Goal: Answer question/provide support: Share knowledge or assist other users

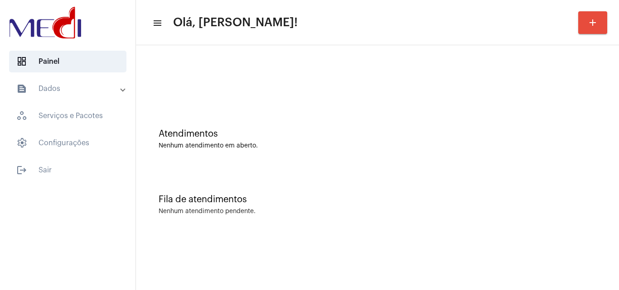
click at [570, 141] on div "Atendimentos Nenhum atendimento em aberto." at bounding box center [378, 139] width 438 height 20
click at [603, 150] on div "Atendimentos Nenhum atendimento em aberto." at bounding box center [377, 135] width 474 height 66
click at [407, 148] on div "Nenhum atendimento em aberto." at bounding box center [378, 146] width 438 height 7
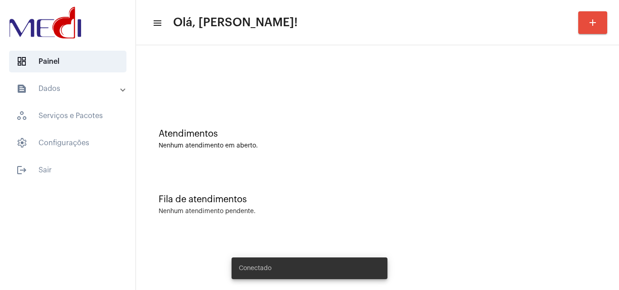
click at [429, 198] on div "Fila de atendimentos" at bounding box center [378, 200] width 438 height 10
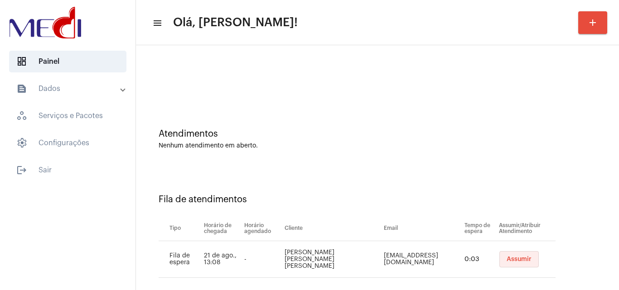
click at [512, 258] on span "Assumir" at bounding box center [518, 259] width 25 height 6
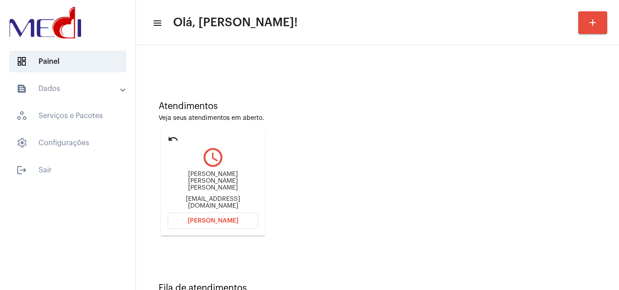
scroll to position [64, 0]
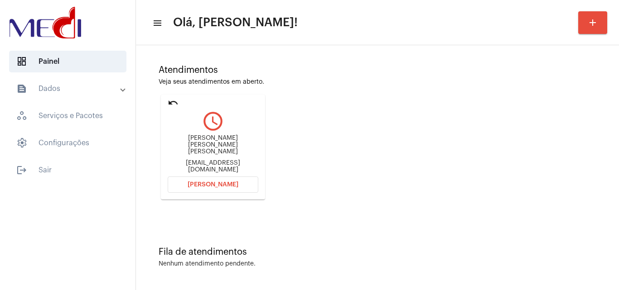
click at [230, 168] on div "[PERSON_NAME] [PERSON_NAME] [PERSON_NAME] [EMAIL_ADDRESS][DOMAIN_NAME]" at bounding box center [213, 154] width 91 height 41
click at [243, 159] on div "[PERSON_NAME] [PERSON_NAME] [PERSON_NAME] [EMAIL_ADDRESS][DOMAIN_NAME]" at bounding box center [213, 154] width 91 height 41
click at [243, 159] on div "Anne Caroline de Oliveira Gomes Bezerra annecaroline2542@gmail.com" at bounding box center [213, 154] width 91 height 41
copy mat-card-content "annecaroline2542@gmail.com Abrir Chamada"
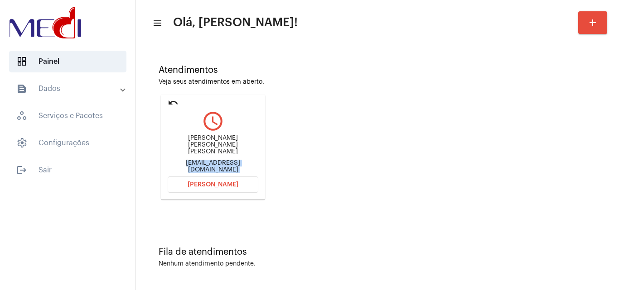
click at [223, 190] on button "Abrir Chamada" at bounding box center [213, 185] width 91 height 16
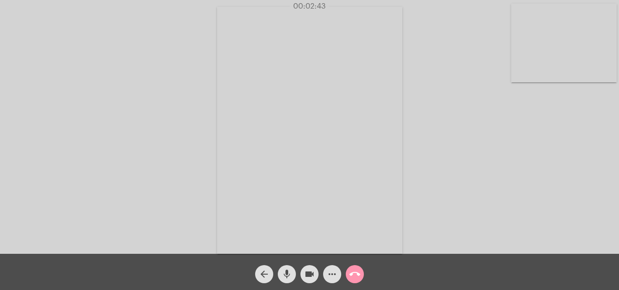
click at [349, 273] on button "call_end" at bounding box center [355, 274] width 18 height 18
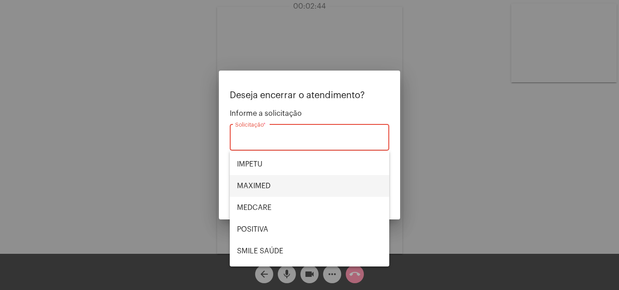
scroll to position [101, 0]
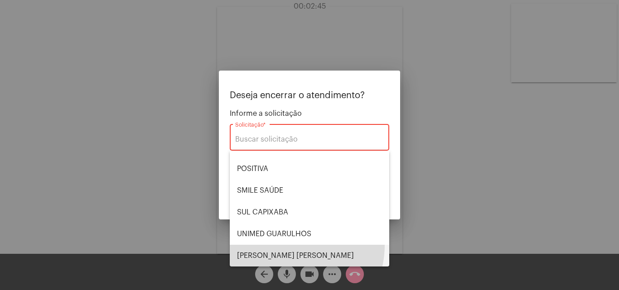
click at [284, 245] on span "VERA CRUZ" at bounding box center [309, 256] width 145 height 22
type input "VERA CRUZ"
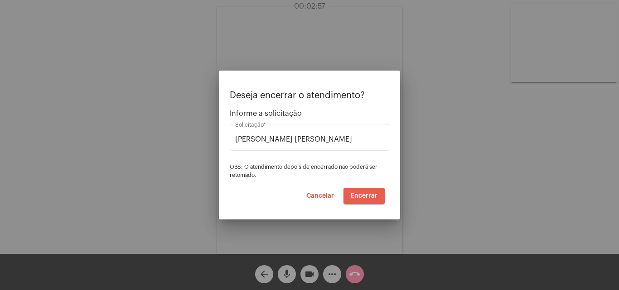
click at [361, 196] on span "Encerrar" at bounding box center [364, 196] width 27 height 6
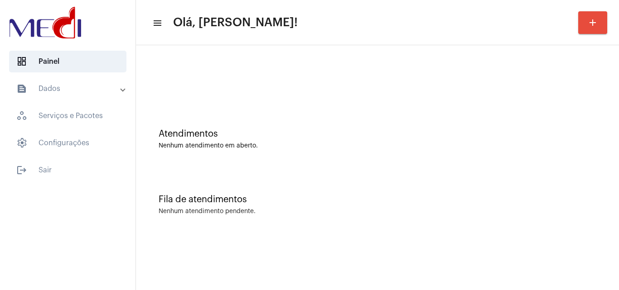
click at [356, 139] on div "Atendimentos" at bounding box center [378, 134] width 438 height 10
click at [563, 167] on div "Atendimentos Nenhum atendimento em aberto." at bounding box center [377, 135] width 474 height 66
click at [533, 170] on div "Fila de atendimentos Nenhum atendimento pendente." at bounding box center [377, 201] width 474 height 66
click at [550, 116] on div "Atendimentos Nenhum atendimento em aberto." at bounding box center [377, 135] width 474 height 66
click at [387, 183] on div "Fila de atendimentos Nenhum atendimento pendente." at bounding box center [377, 201] width 474 height 66
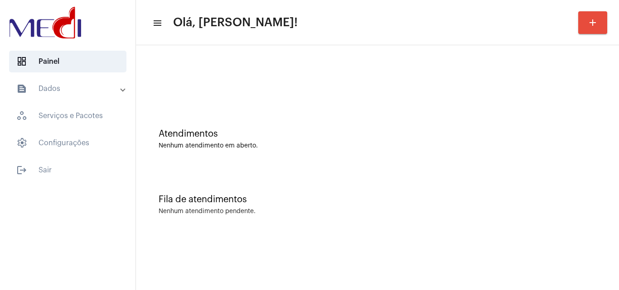
drag, startPoint x: 530, startPoint y: 193, endPoint x: 512, endPoint y: 183, distance: 20.5
click at [530, 193] on div "Fila de atendimentos Nenhum atendimento pendente." at bounding box center [377, 201] width 474 height 66
click at [409, 65] on div at bounding box center [377, 76] width 474 height 52
click at [404, 118] on div "Atendimentos Nenhum atendimento em aberto." at bounding box center [377, 135] width 474 height 66
drag, startPoint x: 573, startPoint y: 191, endPoint x: 565, endPoint y: 194, distance: 7.9
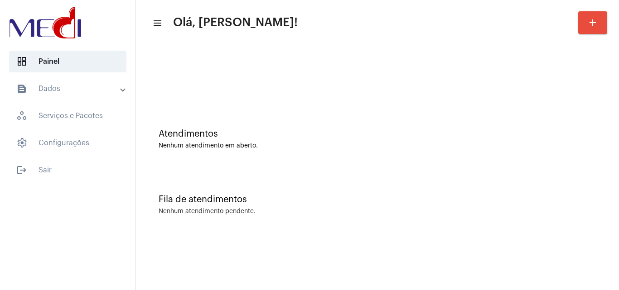
click at [570, 192] on div "Fila de atendimentos Nenhum atendimento pendente." at bounding box center [377, 201] width 474 height 66
click at [425, 194] on div "Fila de atendimentos Nenhum atendimento pendente." at bounding box center [377, 201] width 474 height 66
click at [418, 146] on div "Nenhum atendimento em aberto." at bounding box center [378, 146] width 438 height 7
click at [591, 166] on div "Atendimentos Nenhum atendimento em aberto." at bounding box center [377, 135] width 474 height 66
click at [493, 256] on mat-sidenav-content "menu Olá, Karen! add Atendimentos Nenhum atendimento em aberto. Fila de atendim…" at bounding box center [377, 145] width 483 height 290
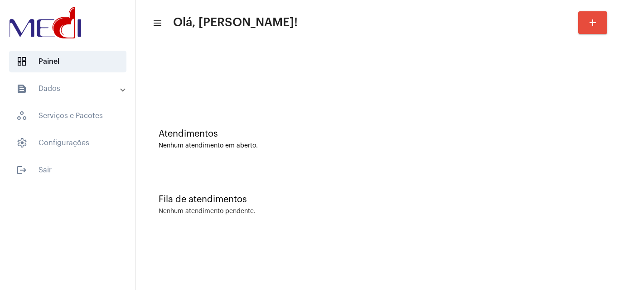
click at [605, 170] on div "Fila de atendimentos Nenhum atendimento pendente." at bounding box center [377, 201] width 474 height 66
click at [461, 199] on div "Fila de atendimentos" at bounding box center [378, 200] width 438 height 10
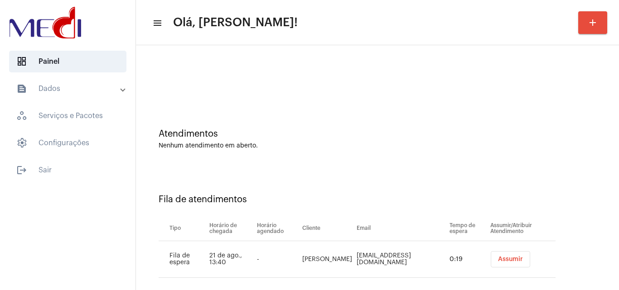
click at [504, 259] on span "Assumir" at bounding box center [510, 259] width 25 height 6
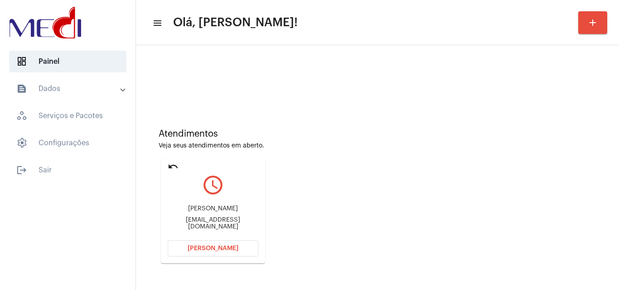
click at [218, 224] on div "kellycassa123@gmail.com" at bounding box center [213, 224] width 91 height 14
copy mat-card-content "kellycassa123@gmail.com Abrir Chamada"
click at [209, 249] on span "Abrir Chamada" at bounding box center [213, 249] width 51 height 6
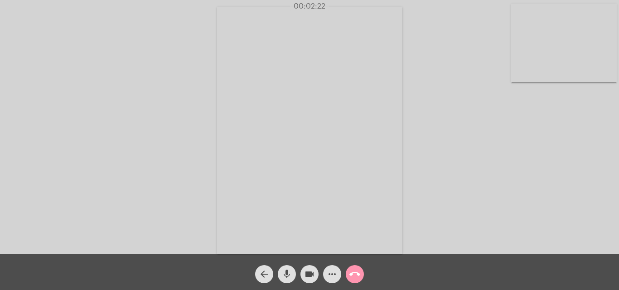
click at [358, 275] on mat-icon "call_end" at bounding box center [354, 274] width 11 height 11
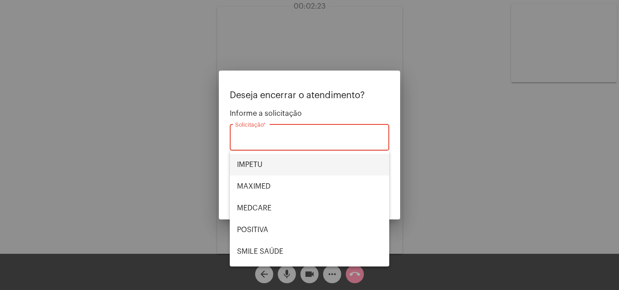
scroll to position [101, 0]
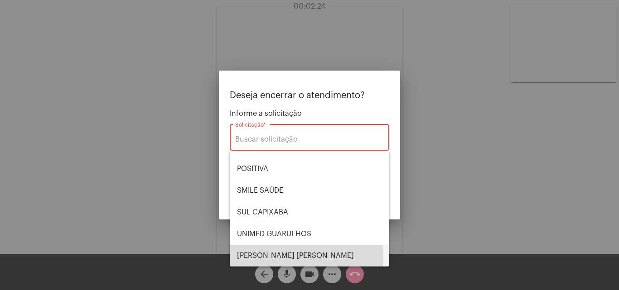
click at [276, 258] on span "VERA CRUZ" at bounding box center [309, 256] width 145 height 22
type input "VERA CRUZ"
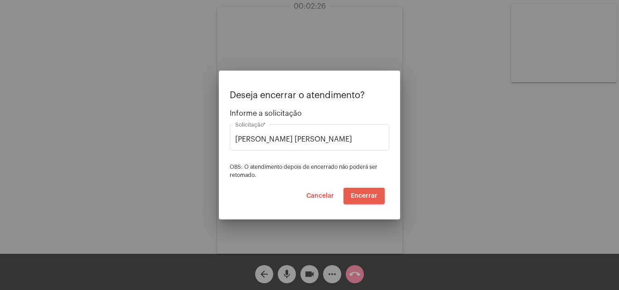
click at [360, 194] on span "Encerrar" at bounding box center [364, 196] width 27 height 6
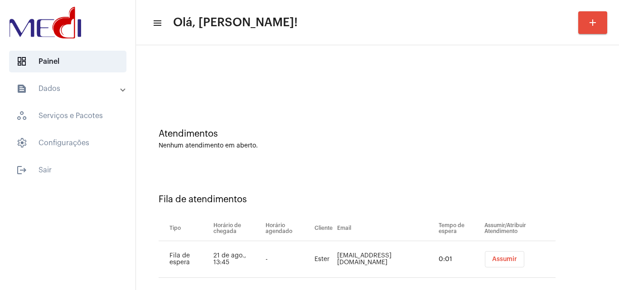
click at [492, 260] on span "Assumir" at bounding box center [504, 259] width 25 height 6
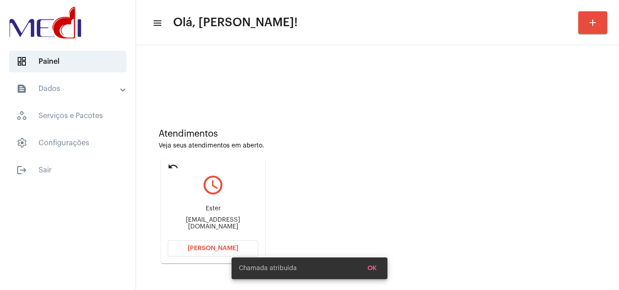
scroll to position [64, 0]
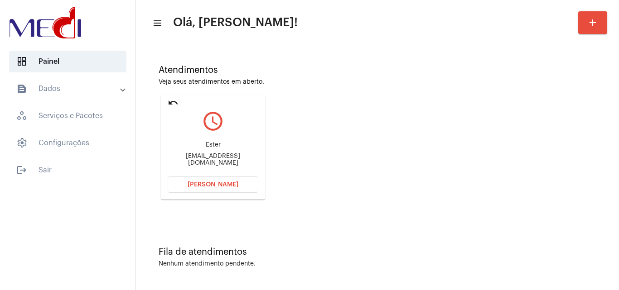
click at [233, 159] on div "esterdosanjossabarreto@gmail.com" at bounding box center [213, 160] width 91 height 14
copy mat-card-content "esterdosanjossabarreto@gmail.com Abrir Chamada"
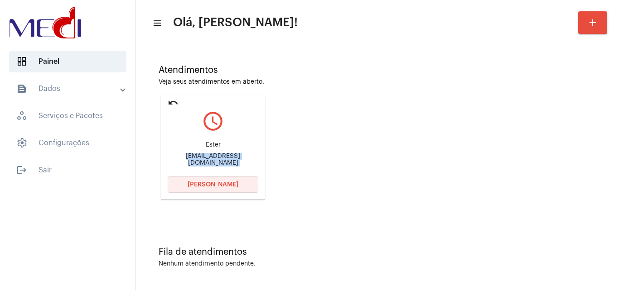
click at [225, 187] on span "Abrir Chamada" at bounding box center [213, 185] width 51 height 6
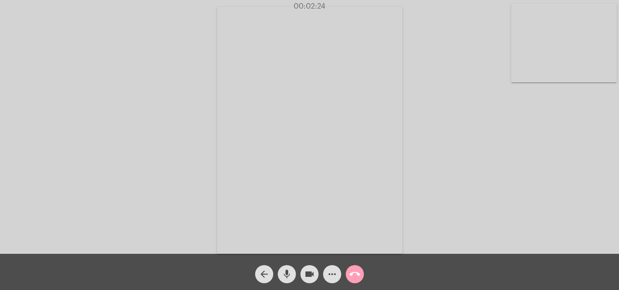
click at [357, 277] on mat-icon "call_end" at bounding box center [354, 274] width 11 height 11
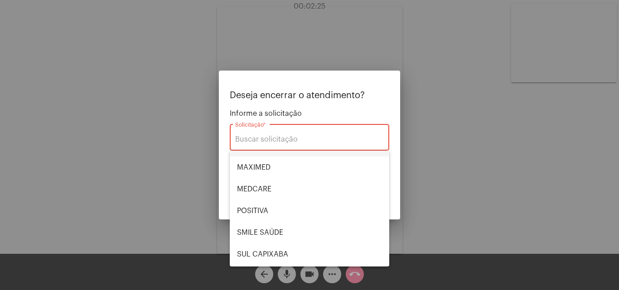
scroll to position [101, 0]
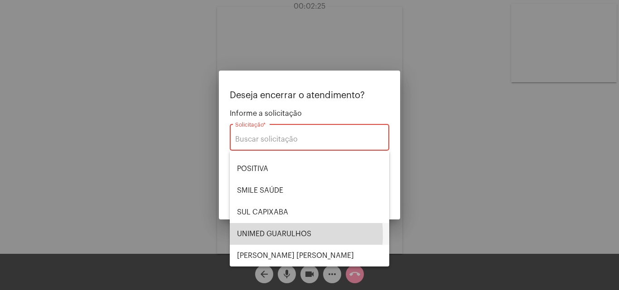
click at [268, 235] on span "UNIMED GUARULHOS" at bounding box center [309, 234] width 145 height 22
type input "UNIMED GUARULHOS"
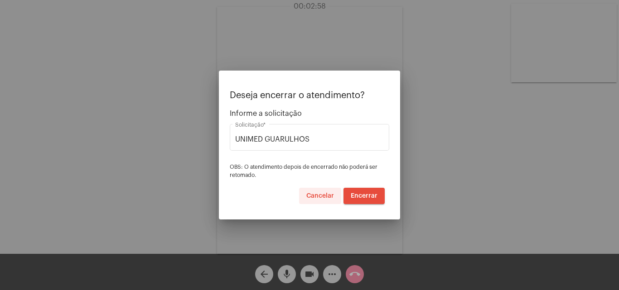
click at [323, 199] on span "Cancelar" at bounding box center [320, 196] width 28 height 6
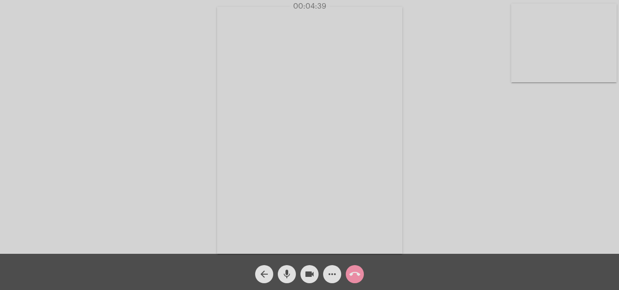
click at [361, 272] on button "call_end" at bounding box center [355, 274] width 18 height 18
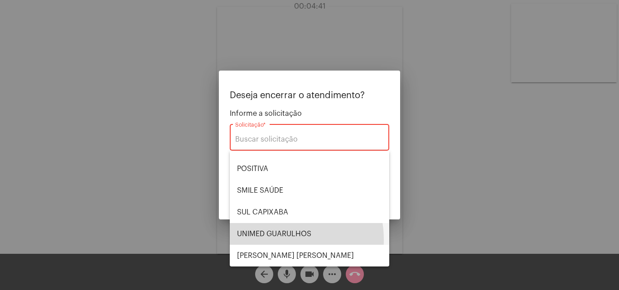
click at [273, 240] on span "UNIMED GUARULHOS" at bounding box center [309, 234] width 145 height 22
type input "UNIMED GUARULHOS"
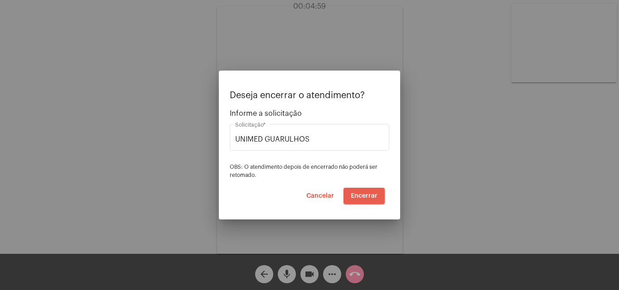
click at [366, 194] on span "Encerrar" at bounding box center [364, 196] width 27 height 6
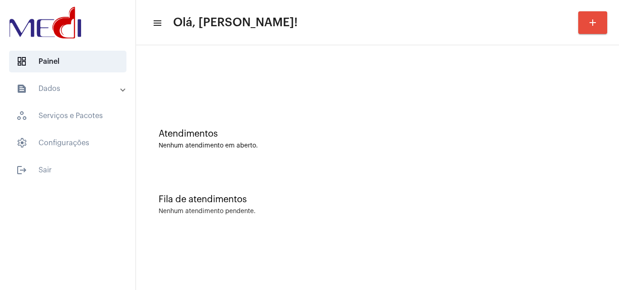
click at [529, 132] on div "Atendimentos" at bounding box center [378, 134] width 438 height 10
click at [420, 203] on div "Fila de atendimentos" at bounding box center [378, 200] width 438 height 10
click at [472, 185] on div "Fila de atendimentos Nenhum atendimento pendente." at bounding box center [377, 201] width 474 height 66
click at [559, 175] on div "Fila de atendimentos Nenhum atendimento pendente." at bounding box center [377, 201] width 474 height 66
click at [428, 106] on div "Atendimentos Nenhum atendimento em aberto." at bounding box center [377, 135] width 474 height 66
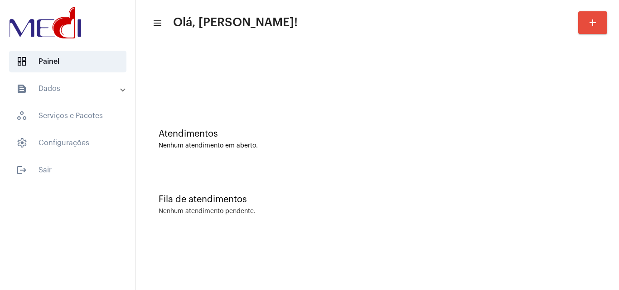
click at [459, 130] on div "Atendimentos" at bounding box center [378, 134] width 438 height 10
click at [433, 178] on div "Fila de atendimentos Nenhum atendimento pendente." at bounding box center [377, 201] width 474 height 66
click at [487, 136] on div "Atendimentos" at bounding box center [378, 134] width 438 height 10
click at [472, 130] on div "Atendimentos" at bounding box center [378, 134] width 438 height 10
click at [476, 83] on div at bounding box center [378, 80] width 438 height 7
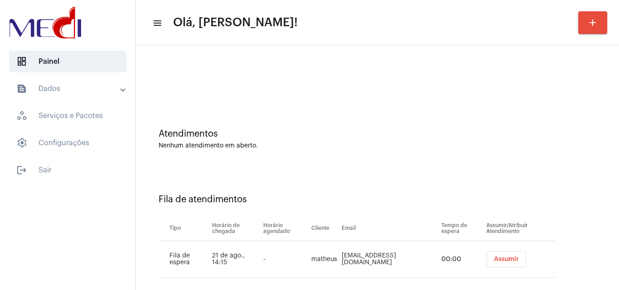
click at [500, 262] on span "Assumir" at bounding box center [506, 259] width 25 height 6
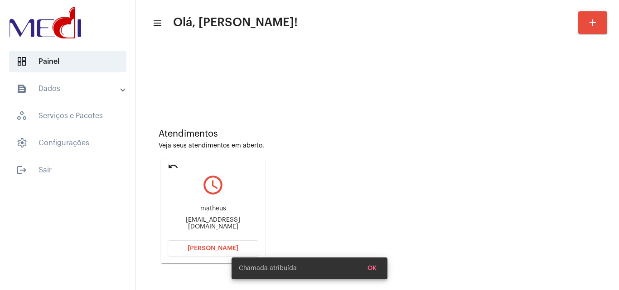
click at [174, 166] on mat-icon "undo" at bounding box center [173, 166] width 11 height 11
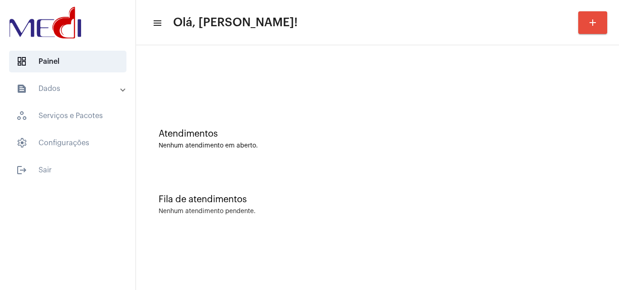
click at [505, 178] on div "Fila de atendimentos Nenhum atendimento pendente." at bounding box center [377, 201] width 474 height 66
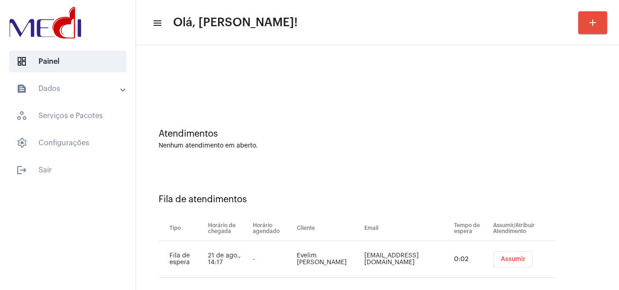
click at [509, 254] on button "Assumir" at bounding box center [512, 259] width 39 height 16
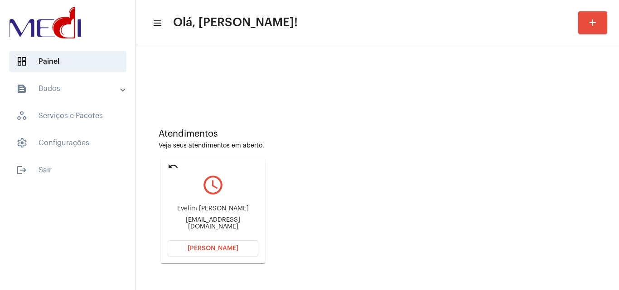
click at [186, 224] on div "fidelisevelin489@gmail.com" at bounding box center [213, 224] width 91 height 14
copy mat-card-content "fidelisevelin489@gmail.com Abrir Chamada"
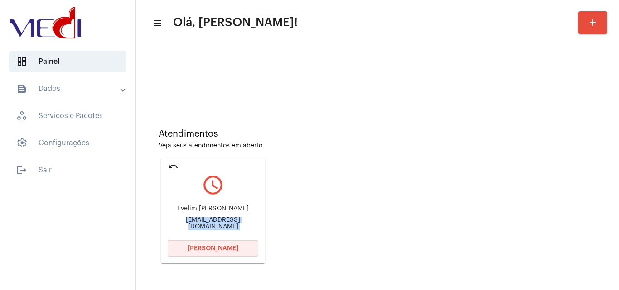
click at [220, 253] on button "[PERSON_NAME]" at bounding box center [213, 249] width 91 height 16
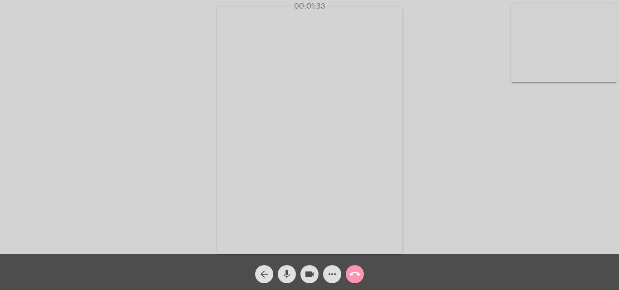
click at [357, 271] on mat-icon "call_end" at bounding box center [354, 274] width 11 height 11
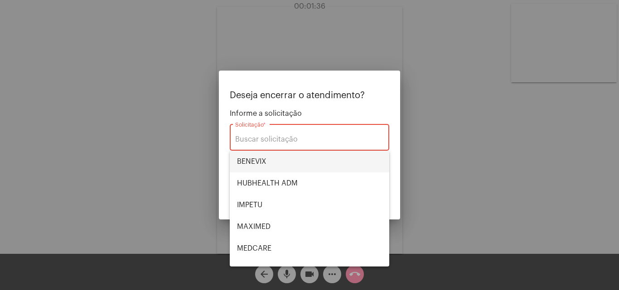
click at [275, 166] on span "BENEVIX" at bounding box center [309, 162] width 145 height 22
type input "BENEVIX"
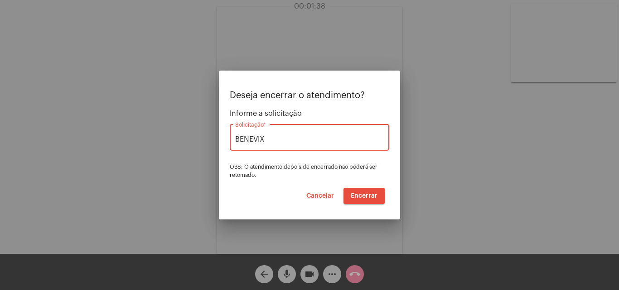
click at [366, 191] on button "Encerrar" at bounding box center [363, 196] width 41 height 16
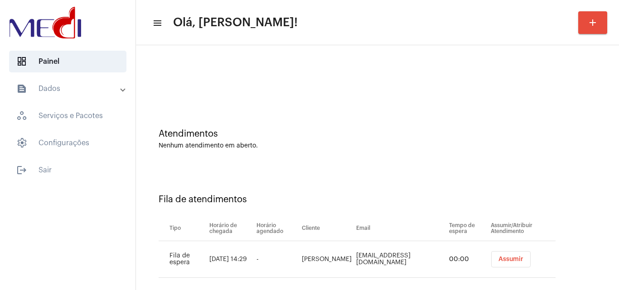
click at [497, 256] on button "Assumir" at bounding box center [510, 259] width 39 height 16
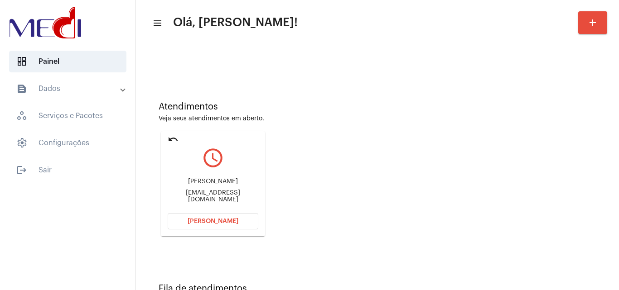
scroll to position [64, 0]
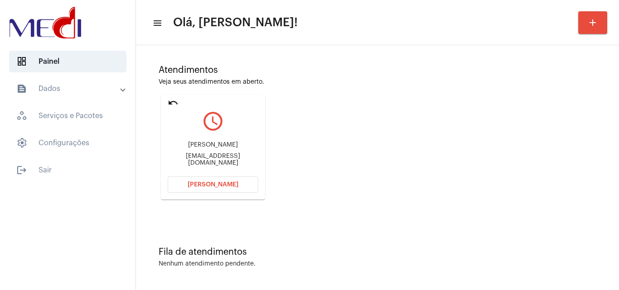
click at [384, 195] on div "Atendimentos Veja seus atendimentos em aberto. undo query_builder Luiz Filipe l…" at bounding box center [377, 129] width 474 height 182
click at [209, 159] on div "luizfilipenunessoares71@gmail.com" at bounding box center [213, 160] width 91 height 14
copy mat-card-content "luizfilipenunessoares71@gmail.com Abrir Chamada"
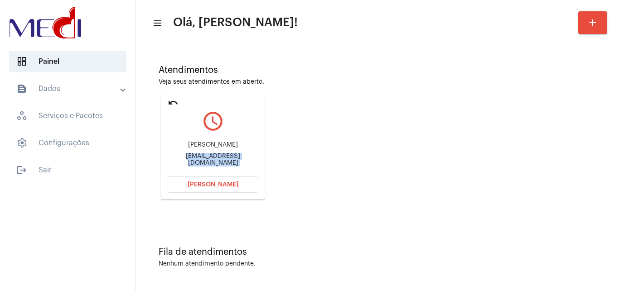
click at [203, 183] on span "Abrir Chamada" at bounding box center [213, 185] width 51 height 6
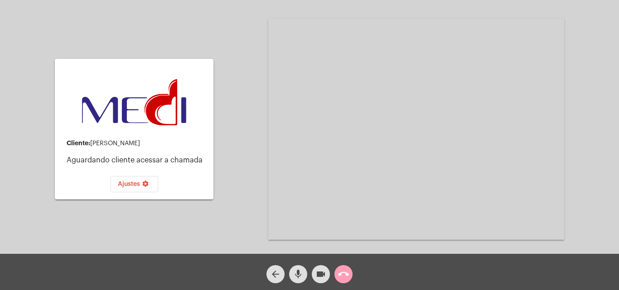
click at [341, 275] on mat-icon "call_end" at bounding box center [343, 274] width 11 height 11
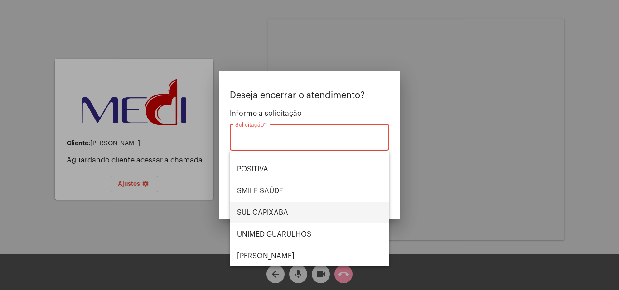
scroll to position [101, 0]
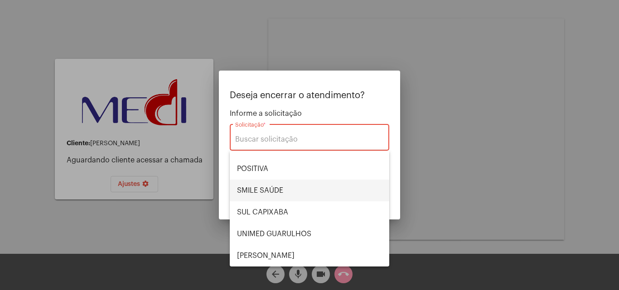
click at [287, 187] on span "SMILE SAÚDE" at bounding box center [309, 191] width 145 height 22
type input "SMILE SAÚDE"
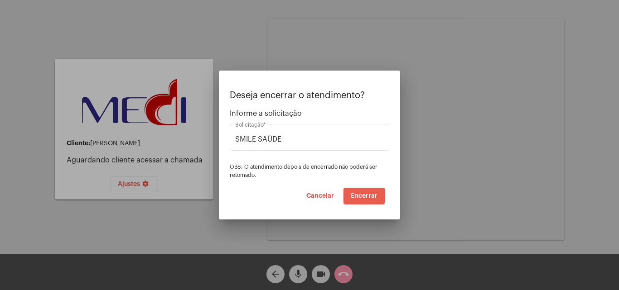
click at [363, 198] on span "Encerrar" at bounding box center [364, 196] width 27 height 6
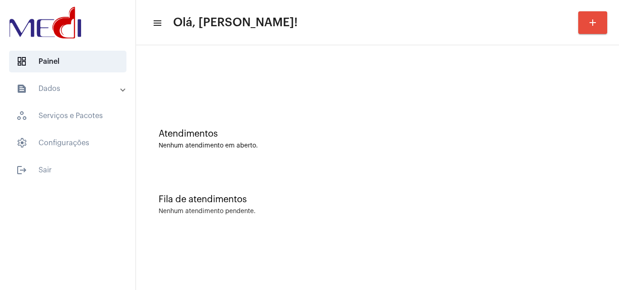
click at [502, 164] on div "Atendimentos Nenhum atendimento em aberto." at bounding box center [377, 135] width 474 height 66
click at [452, 188] on div "Fila de atendimentos Nenhum atendimento pendente." at bounding box center [377, 201] width 474 height 66
click at [529, 171] on div "Fila de atendimentos Nenhum atendimento pendente." at bounding box center [377, 201] width 474 height 66
click at [607, 207] on div "Fila de atendimentos Nenhum atendimento pendente." at bounding box center [377, 201] width 474 height 66
click at [287, 270] on mat-sidenav-content "menu Olá, Karen! add Atendimentos Nenhum atendimento em aberto. Fila de atendim…" at bounding box center [377, 145] width 483 height 290
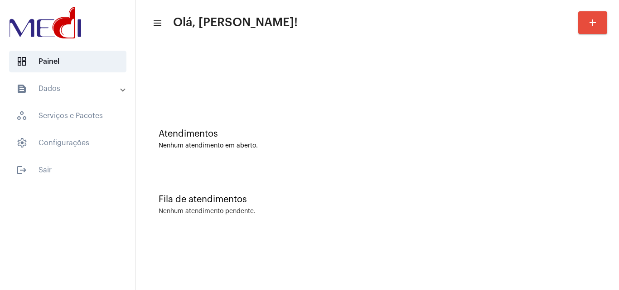
click at [421, 234] on div "Atendimentos Nenhum atendimento em aberto. Fila de atendimentos Nenhum atendime…" at bounding box center [377, 141] width 483 height 193
click at [531, 171] on div "Fila de atendimentos Nenhum atendimento pendente." at bounding box center [377, 201] width 474 height 66
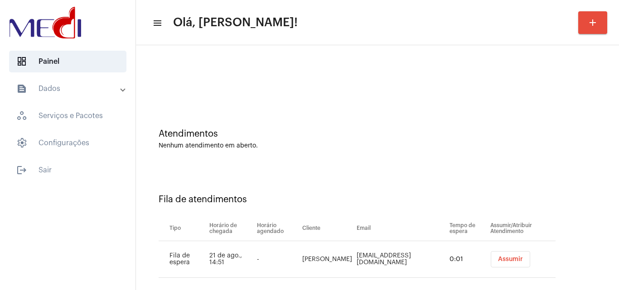
click at [505, 254] on button "Assumir" at bounding box center [510, 259] width 39 height 16
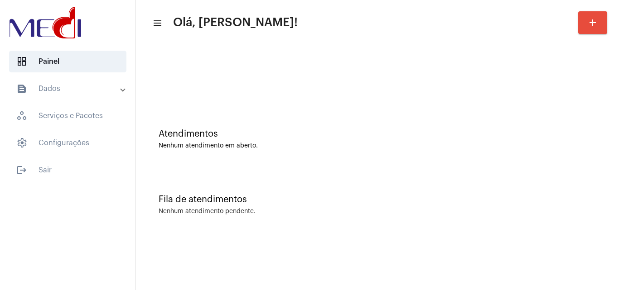
click at [289, 90] on div at bounding box center [377, 76] width 474 height 52
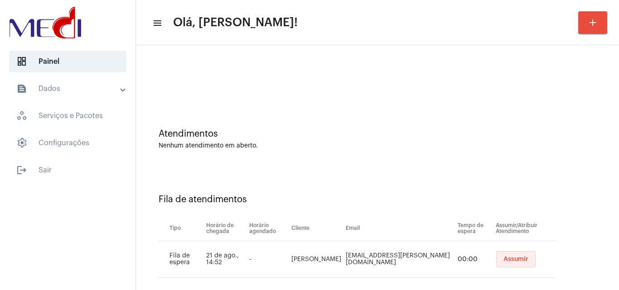
click at [503, 260] on span "Assumir" at bounding box center [515, 259] width 25 height 6
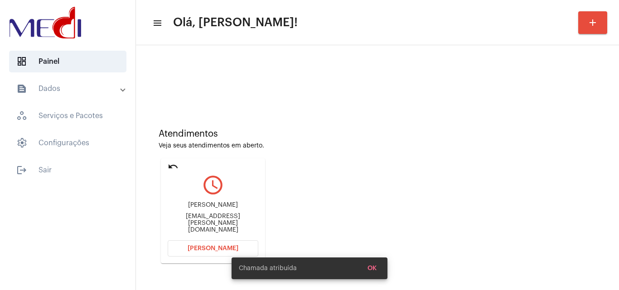
click at [220, 225] on div "vanessar.cunha@hotmail.com" at bounding box center [213, 223] width 91 height 20
copy mat-card-content "vanessar.cunha@hotmail.com Abrir Chamada"
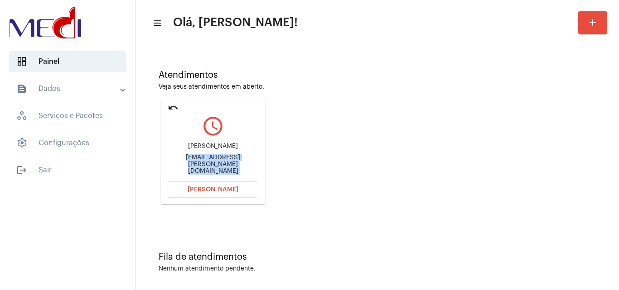
scroll to position [64, 0]
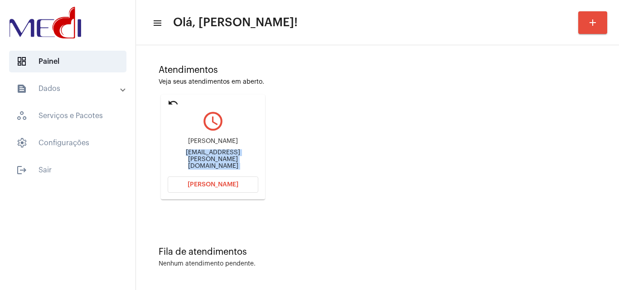
click at [232, 188] on button "Abrir Chamada" at bounding box center [213, 185] width 91 height 16
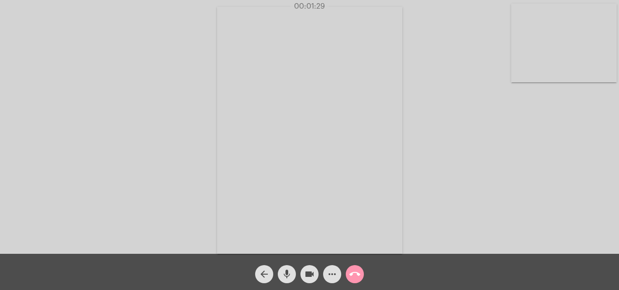
click at [356, 274] on mat-icon "call_end" at bounding box center [354, 274] width 11 height 11
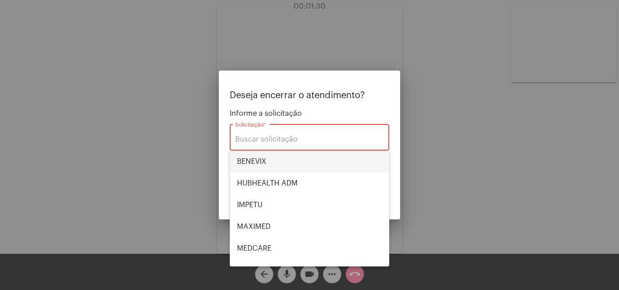
click at [267, 164] on span "BENEVIX" at bounding box center [309, 162] width 145 height 22
type input "BENEVIX"
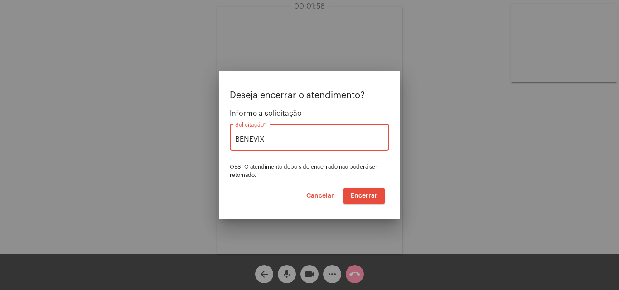
click at [357, 197] on span "Encerrar" at bounding box center [364, 196] width 27 height 6
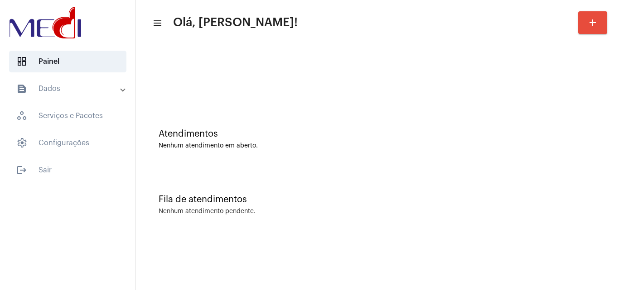
click at [550, 96] on div at bounding box center [377, 76] width 474 height 52
click at [564, 175] on div "Fila de atendimentos Nenhum atendimento pendente." at bounding box center [377, 201] width 474 height 66
click at [563, 145] on div "Nenhum atendimento em aberto." at bounding box center [378, 146] width 438 height 7
click at [333, 166] on div "Atendimentos Nenhum atendimento em aberto." at bounding box center [377, 135] width 474 height 66
click at [571, 150] on div "Atendimentos Nenhum atendimento em aberto." at bounding box center [377, 135] width 474 height 66
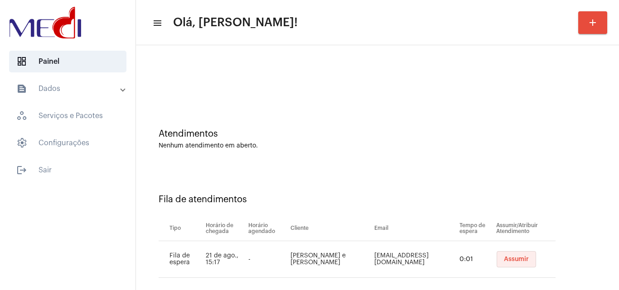
click at [504, 264] on button "Assumir" at bounding box center [516, 259] width 39 height 16
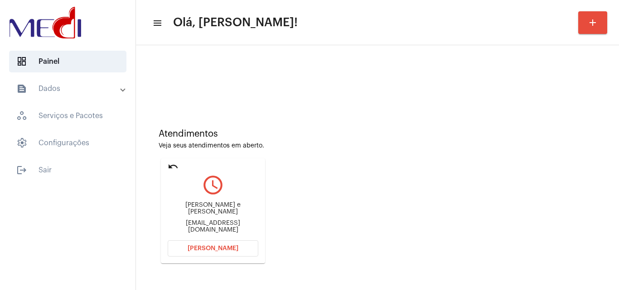
click at [213, 247] on span "Abrir Chamada" at bounding box center [213, 249] width 51 height 6
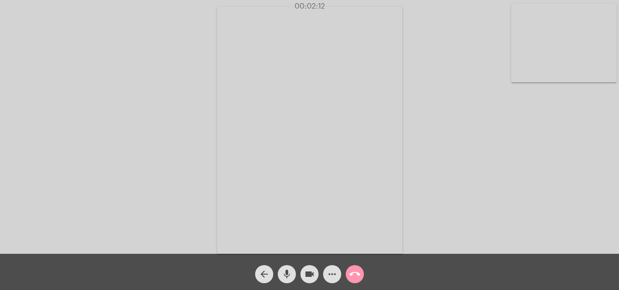
click at [354, 274] on mat-icon "call_end" at bounding box center [354, 274] width 11 height 11
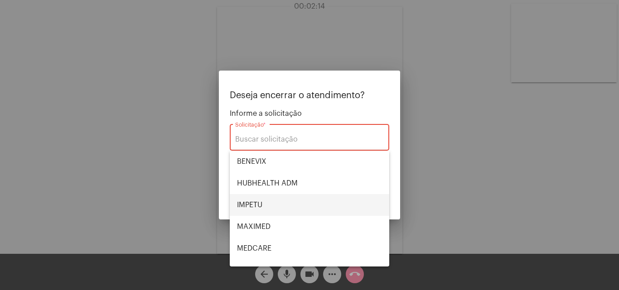
click at [245, 211] on span "IMPETU" at bounding box center [309, 205] width 145 height 22
type input "IMPETU"
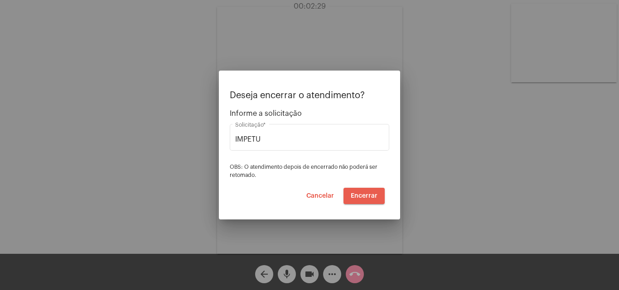
click at [363, 192] on button "Encerrar" at bounding box center [363, 196] width 41 height 16
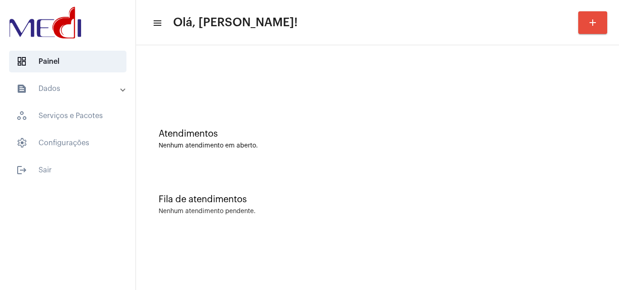
click at [270, 156] on div "Atendimentos Nenhum atendimento em aberto." at bounding box center [377, 135] width 474 height 66
click at [559, 113] on div "Atendimentos Nenhum atendimento em aberto." at bounding box center [377, 135] width 474 height 66
click at [618, 102] on div "Atendimentos Nenhum atendimento em aberto. Fila de atendimentos Nenhum atendime…" at bounding box center [377, 141] width 483 height 193
click at [537, 126] on div "Atendimentos Nenhum atendimento em aberto." at bounding box center [377, 135] width 474 height 66
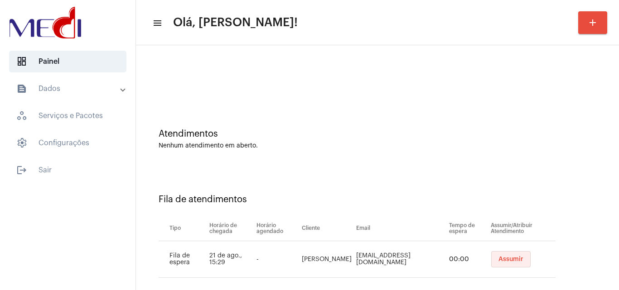
click at [519, 256] on button "Assumir" at bounding box center [510, 259] width 39 height 16
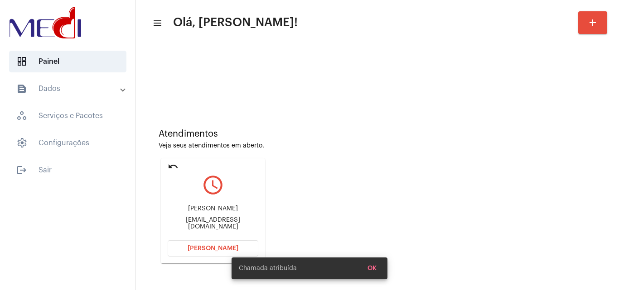
click at [231, 222] on div "angelaaparecidamoraes236@gmail.com" at bounding box center [213, 224] width 91 height 14
copy mat-card-content "angelaaparecidamoraes236@gmail.com Abrir Chamada"
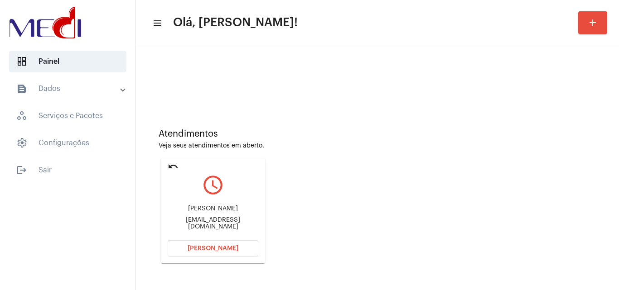
click at [222, 211] on div "Jhennyfer de Moraes Leme" at bounding box center [213, 209] width 91 height 7
copy div "Jhennyfer de Moraes Leme"
click at [221, 250] on span "Abrir Chamada" at bounding box center [213, 249] width 51 height 6
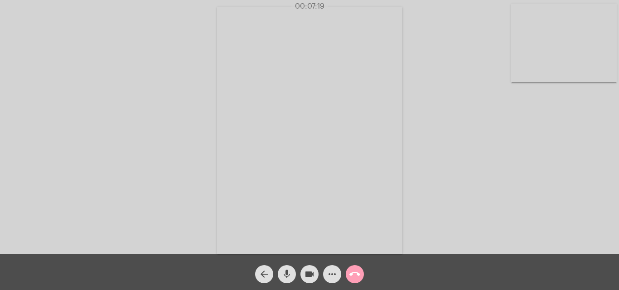
click at [356, 275] on mat-icon "call_end" at bounding box center [354, 274] width 11 height 11
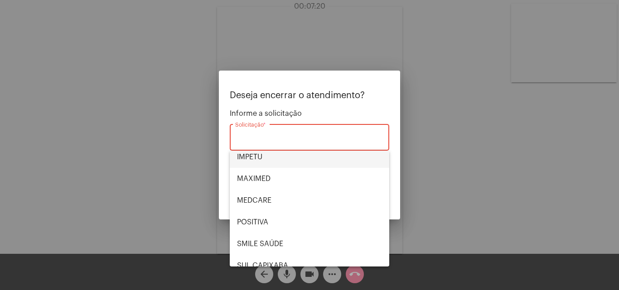
scroll to position [101, 0]
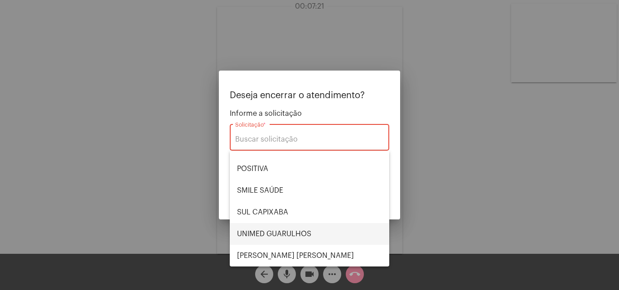
click at [286, 229] on span "UNIMED GUARULHOS" at bounding box center [309, 234] width 145 height 22
type input "UNIMED GUARULHOS"
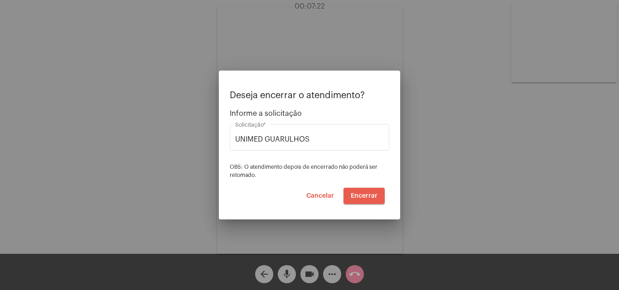
click at [368, 196] on span "Encerrar" at bounding box center [364, 196] width 27 height 6
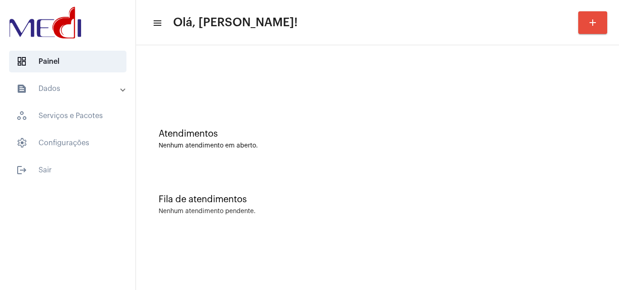
click at [559, 207] on div "Fila de atendimentos Nenhum atendimento pendente." at bounding box center [377, 201] width 474 height 66
click at [559, 149] on div "Nenhum atendimento em aberto." at bounding box center [378, 146] width 438 height 7
